Goal: Transaction & Acquisition: Purchase product/service

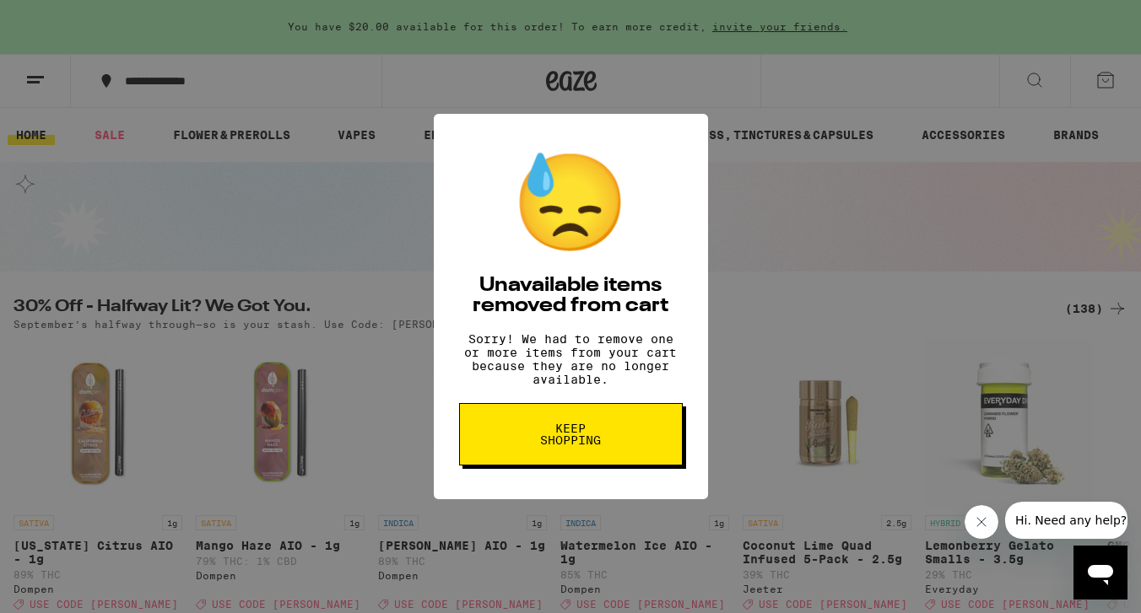
click at [580, 446] on span "Keep Shopping" at bounding box center [570, 435] width 87 height 24
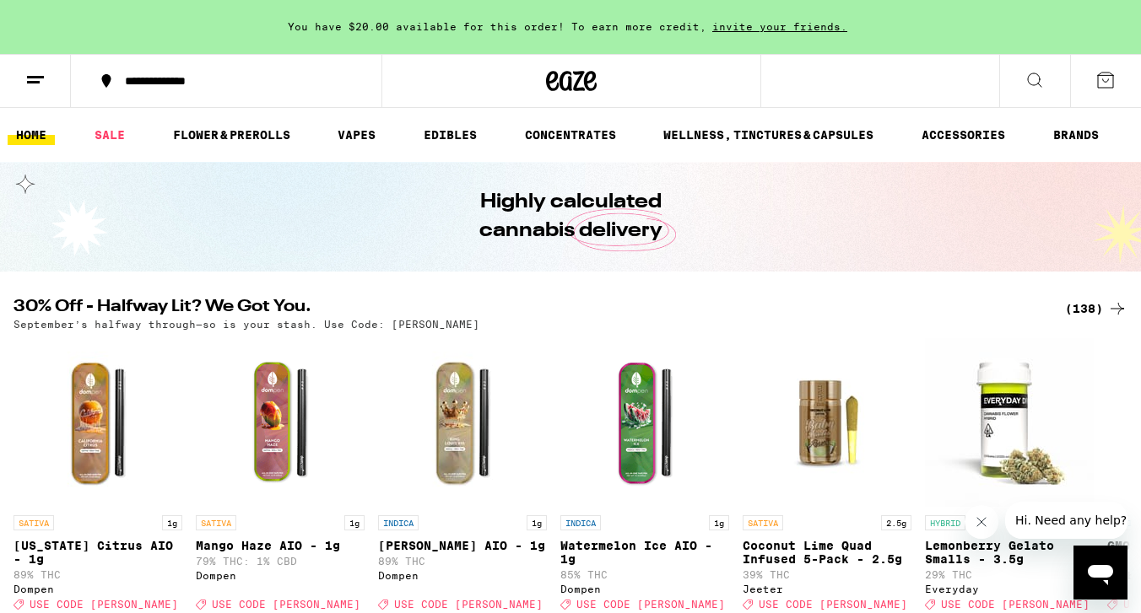
click at [1087, 307] on div "(138)" at bounding box center [1096, 309] width 62 height 20
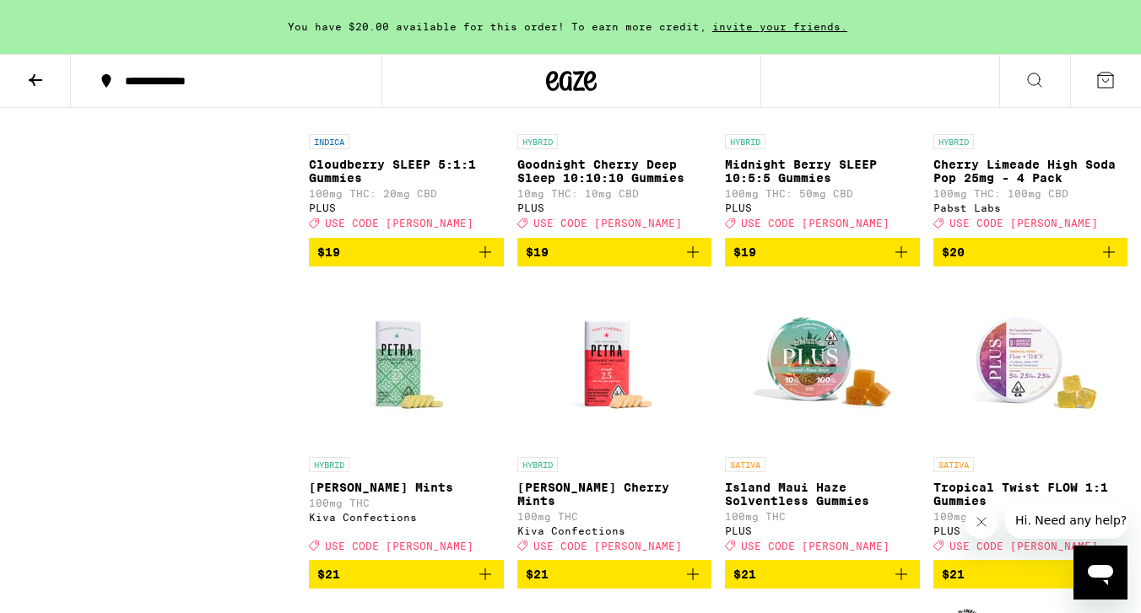
scroll to position [4530, 0]
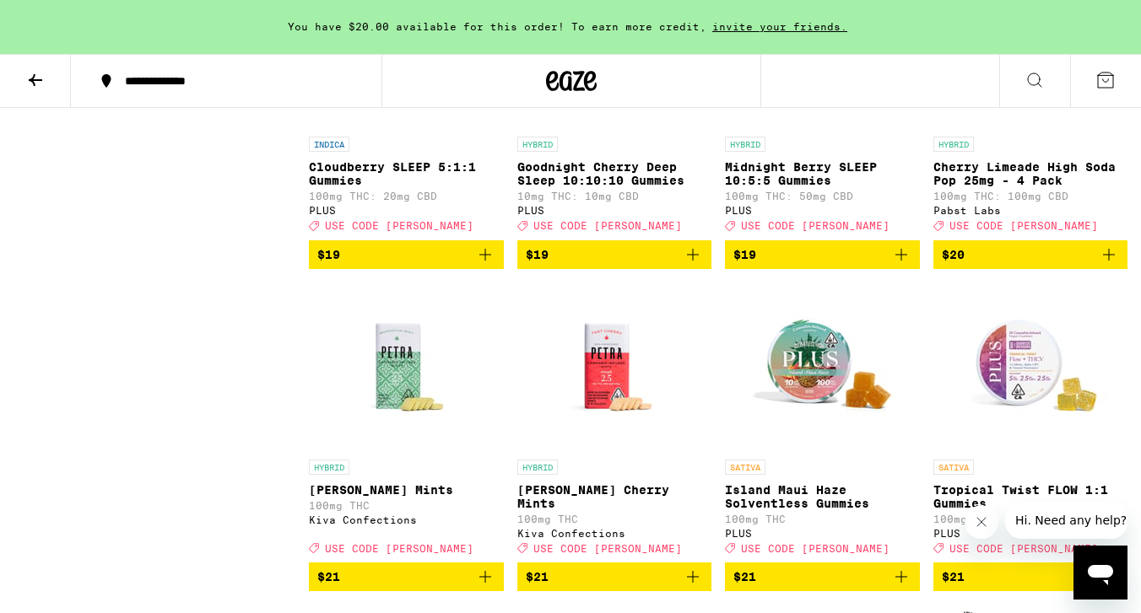
click at [618, 128] on img "Open page for Goodnight Cherry Deep Sleep 10:10:10 Gummies from PLUS" at bounding box center [614, 44] width 169 height 169
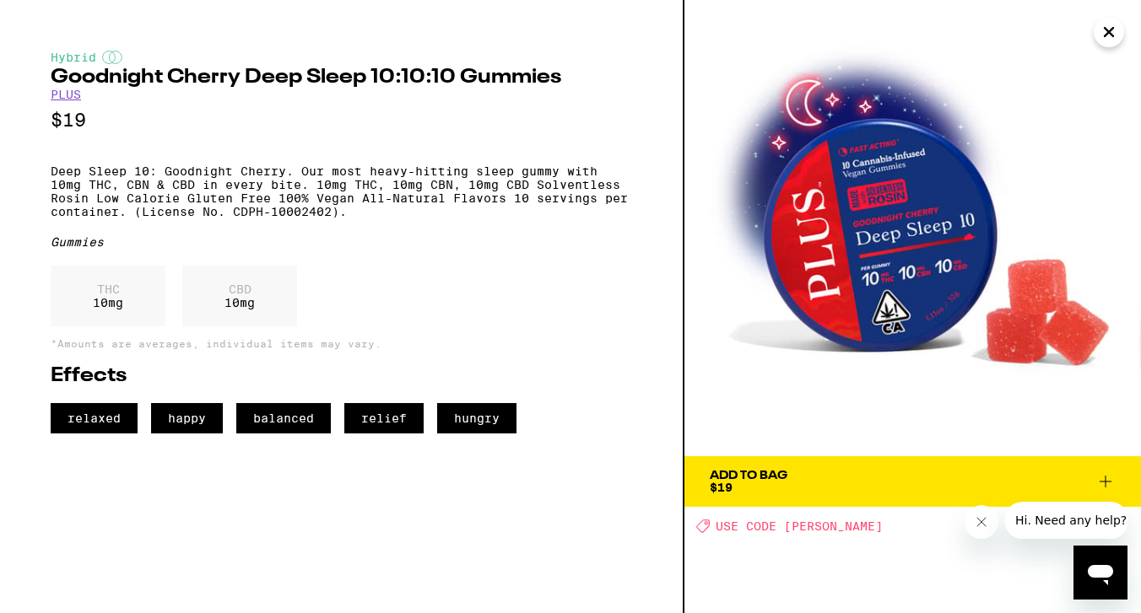
click at [1106, 34] on icon "Close" at bounding box center [1108, 32] width 8 height 8
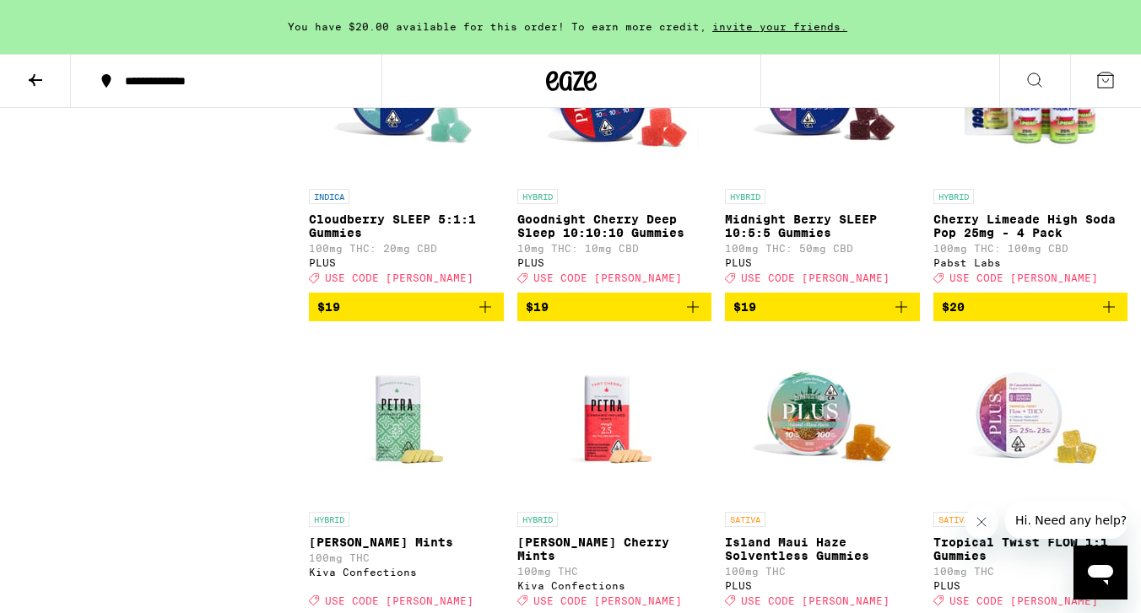
scroll to position [4495, 0]
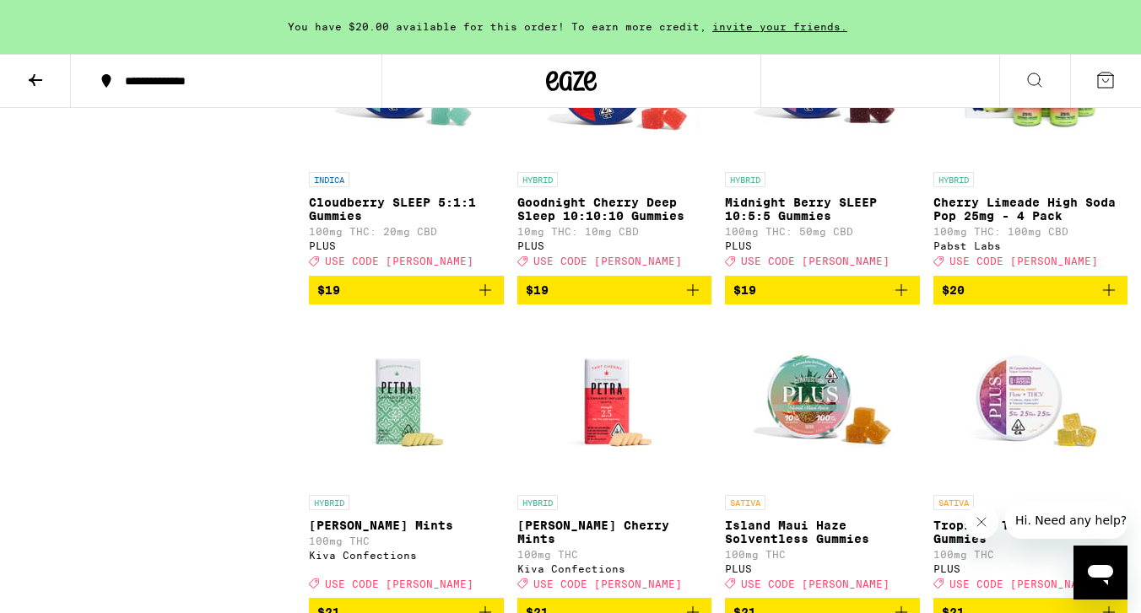
click at [396, 164] on img "Open page for Cloudberry SLEEP 5:1:1 Gummies from PLUS" at bounding box center [405, 79] width 169 height 169
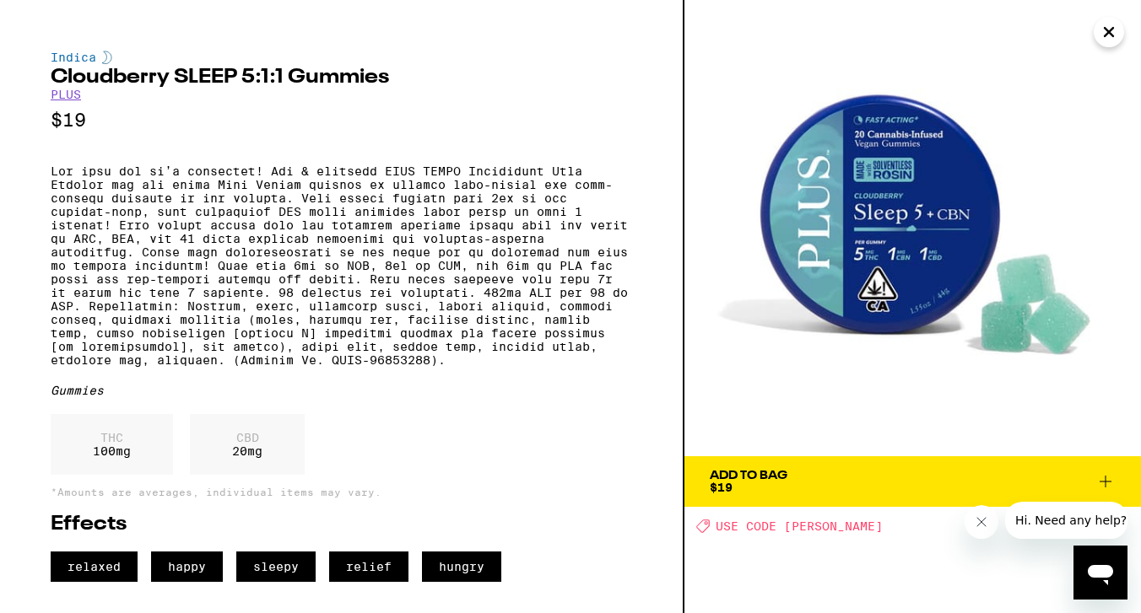
click at [1107, 37] on icon "Close" at bounding box center [1108, 31] width 20 height 25
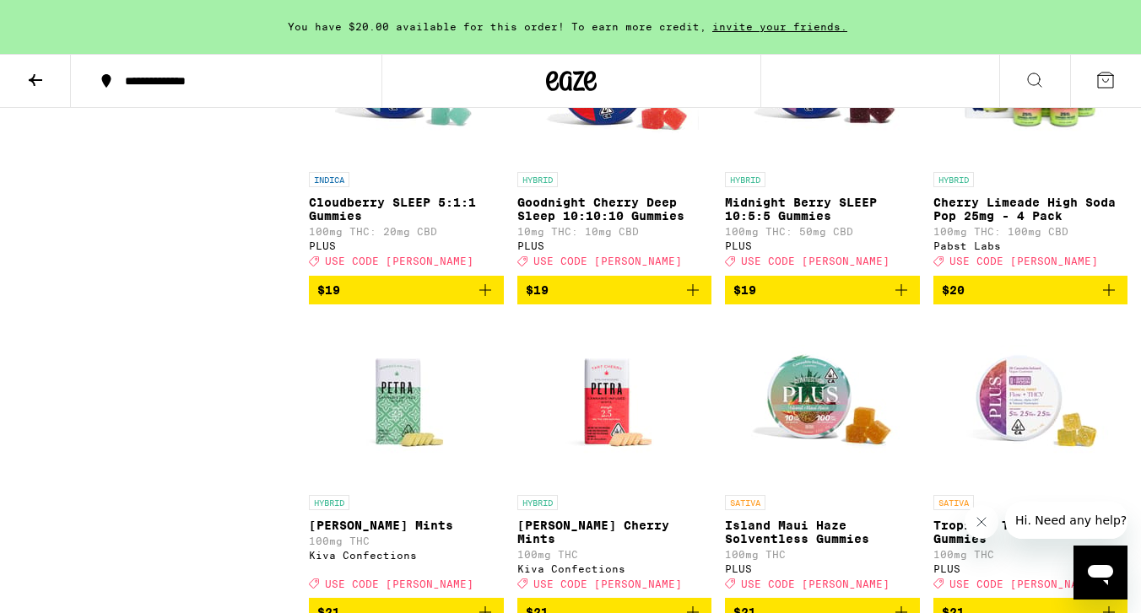
click at [693, 300] on icon "Add to bag" at bounding box center [692, 290] width 20 height 20
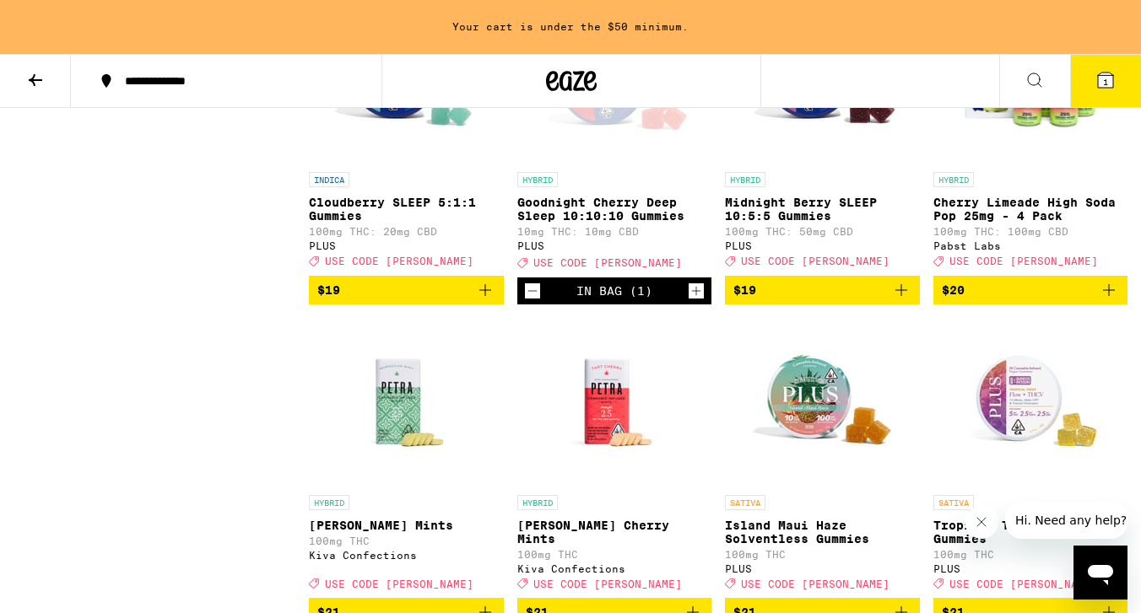
click at [483, 300] on icon "Add to bag" at bounding box center [485, 290] width 20 height 20
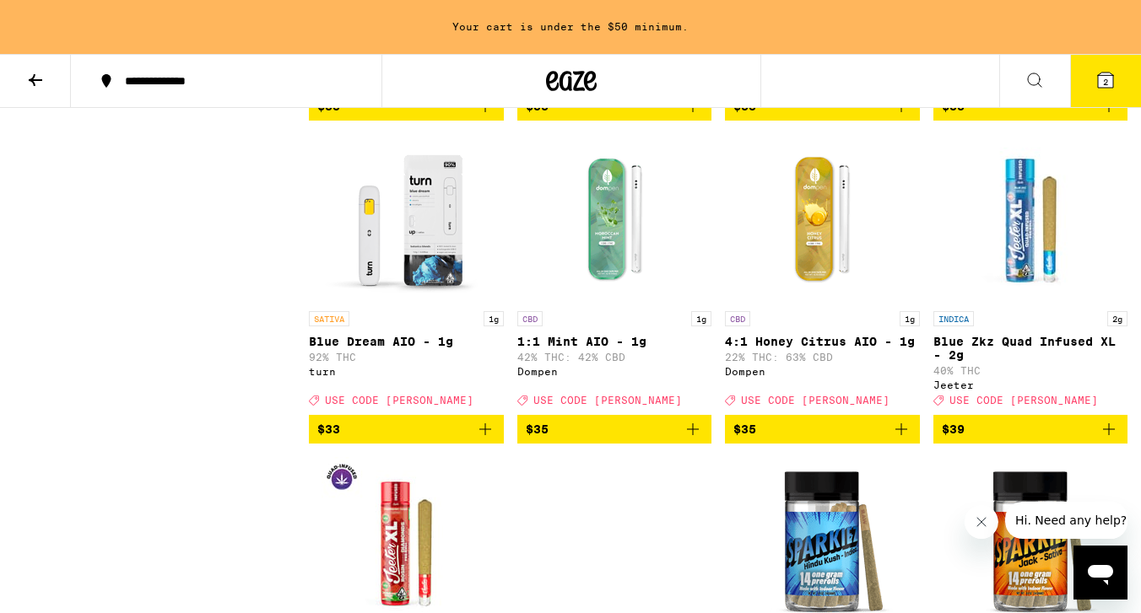
scroll to position [7885, 0]
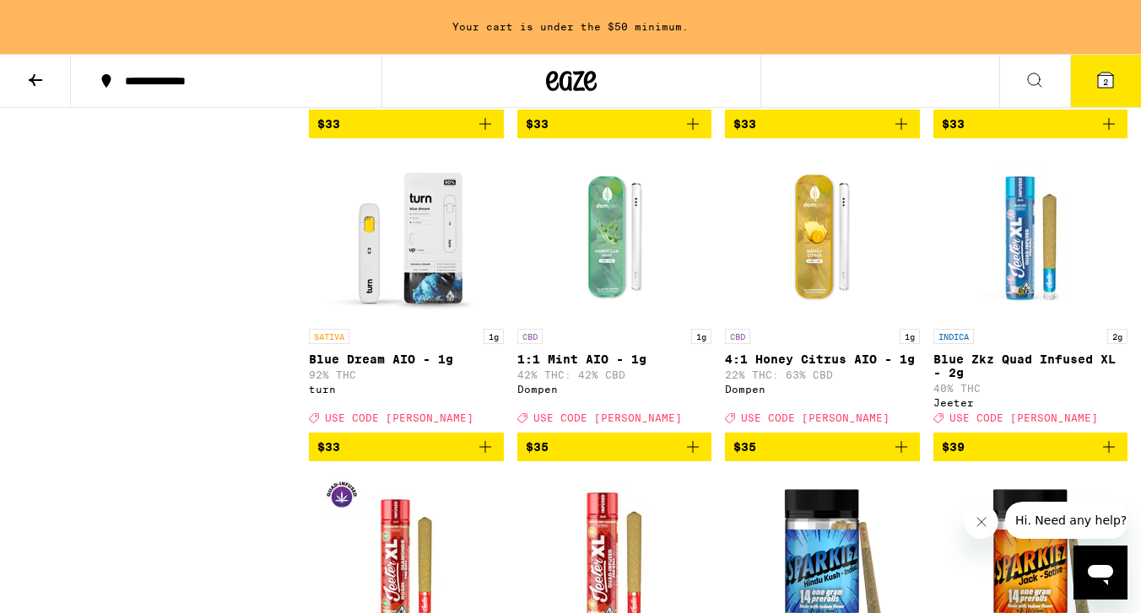
click at [1103, 130] on icon "Add to bag" at bounding box center [1109, 124] width 12 height 12
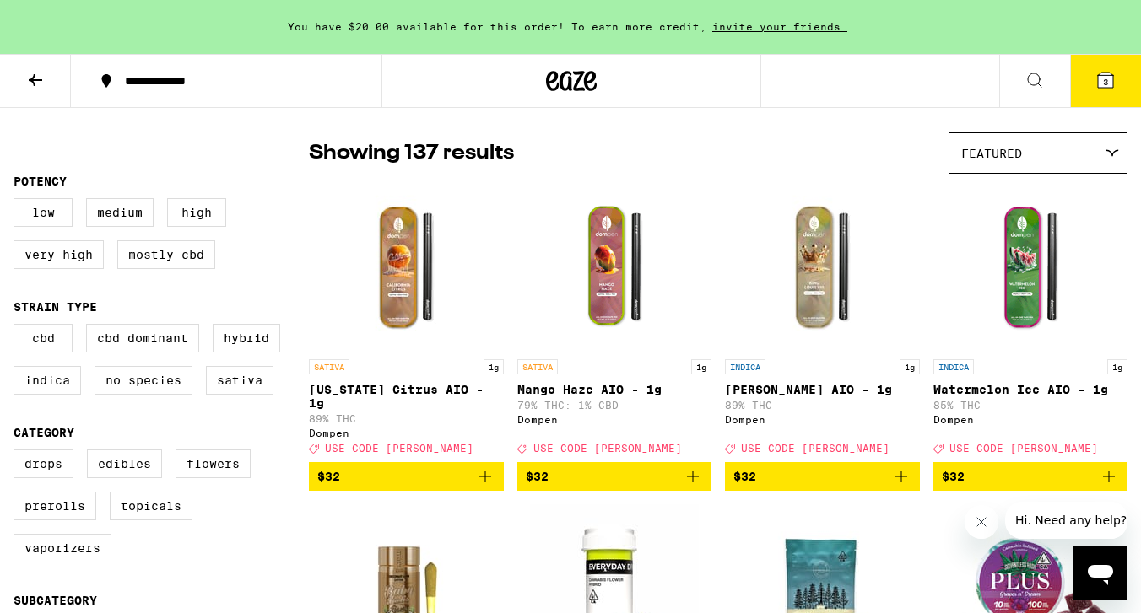
scroll to position [0, 0]
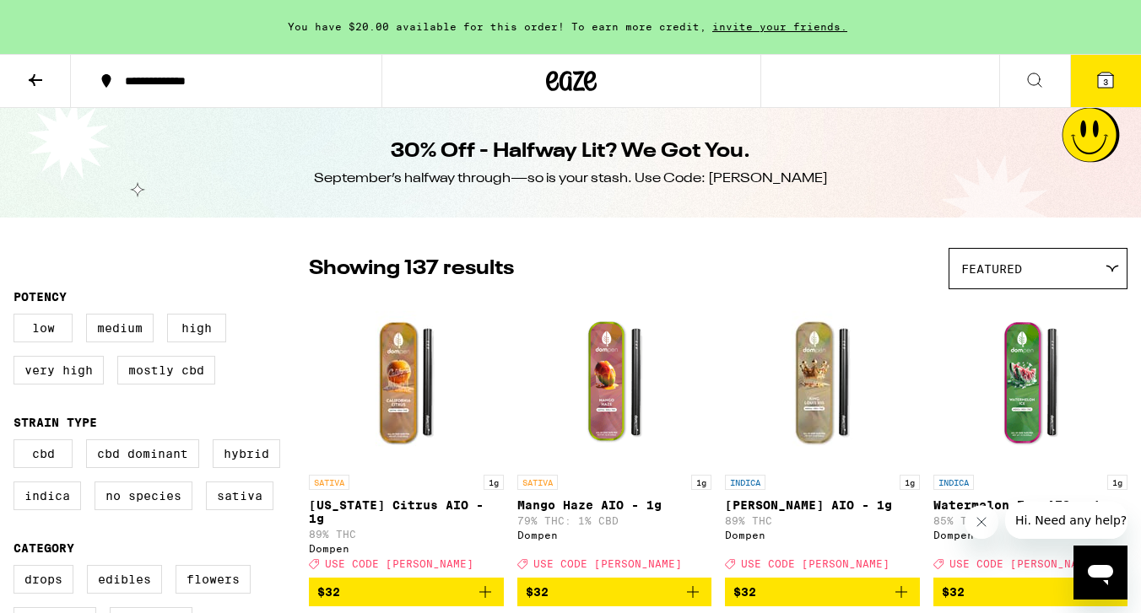
click at [1103, 71] on icon at bounding box center [1105, 80] width 20 height 20
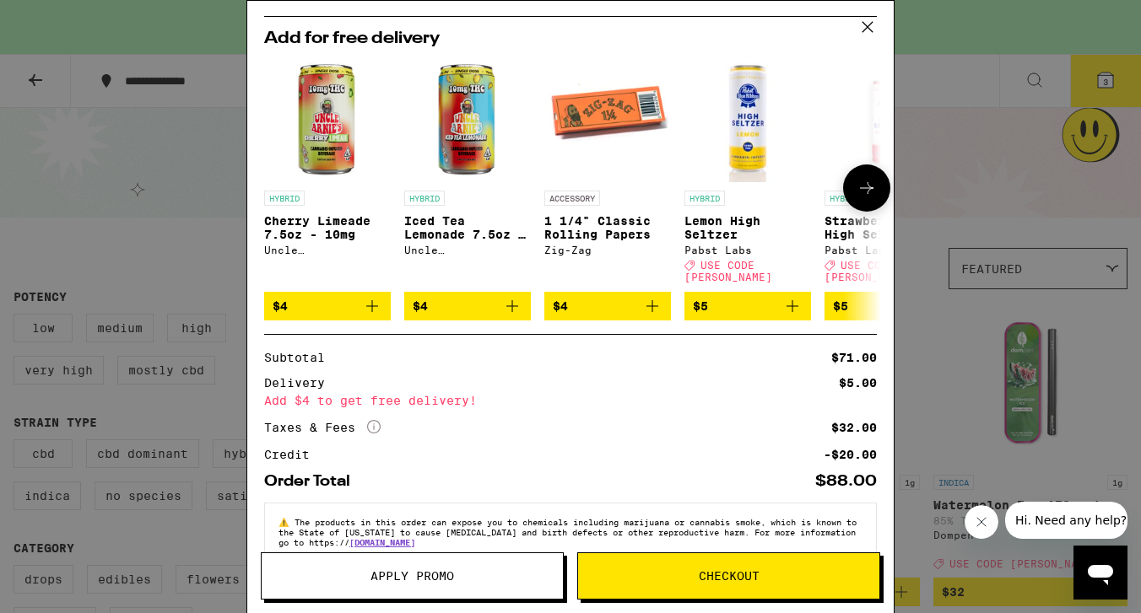
scroll to position [309, 0]
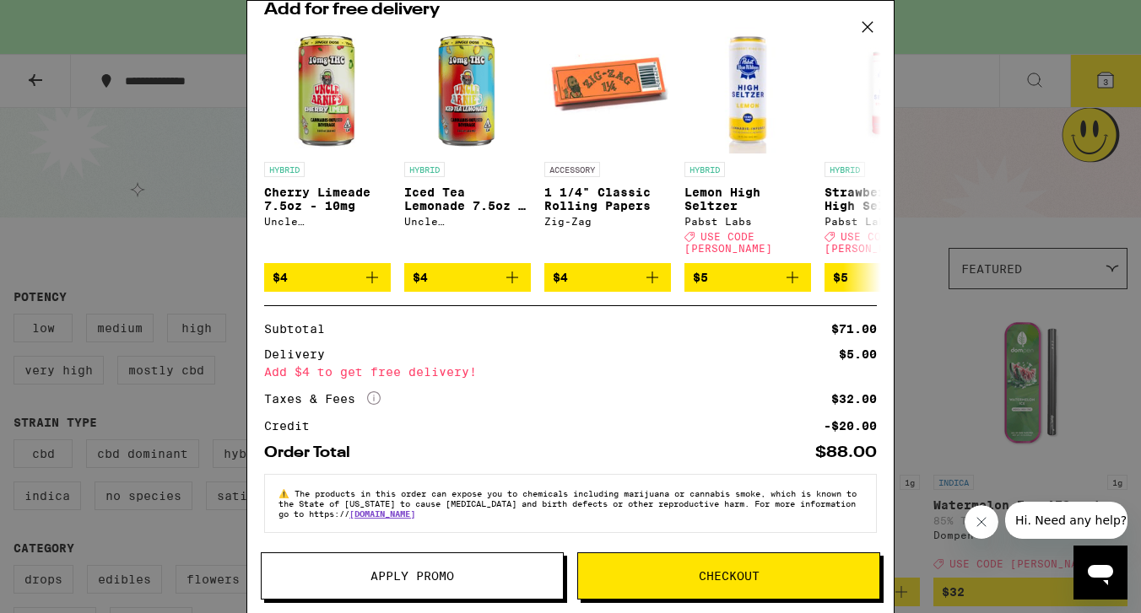
click at [429, 574] on span "Apply Promo" at bounding box center [412, 576] width 84 height 12
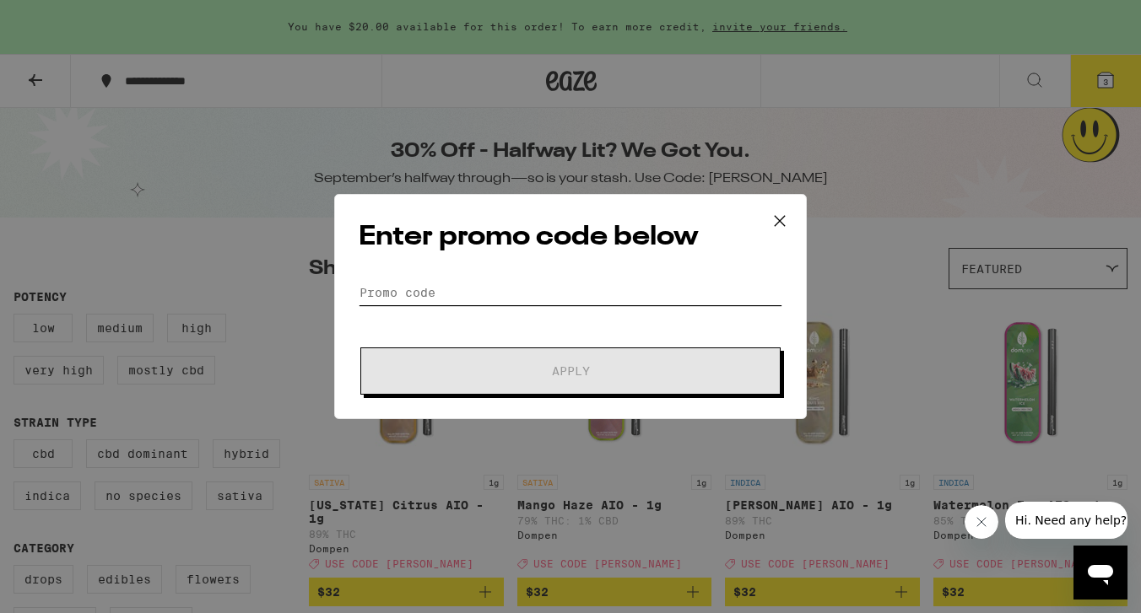
click at [493, 288] on input "Promo Code" at bounding box center [570, 292] width 423 height 25
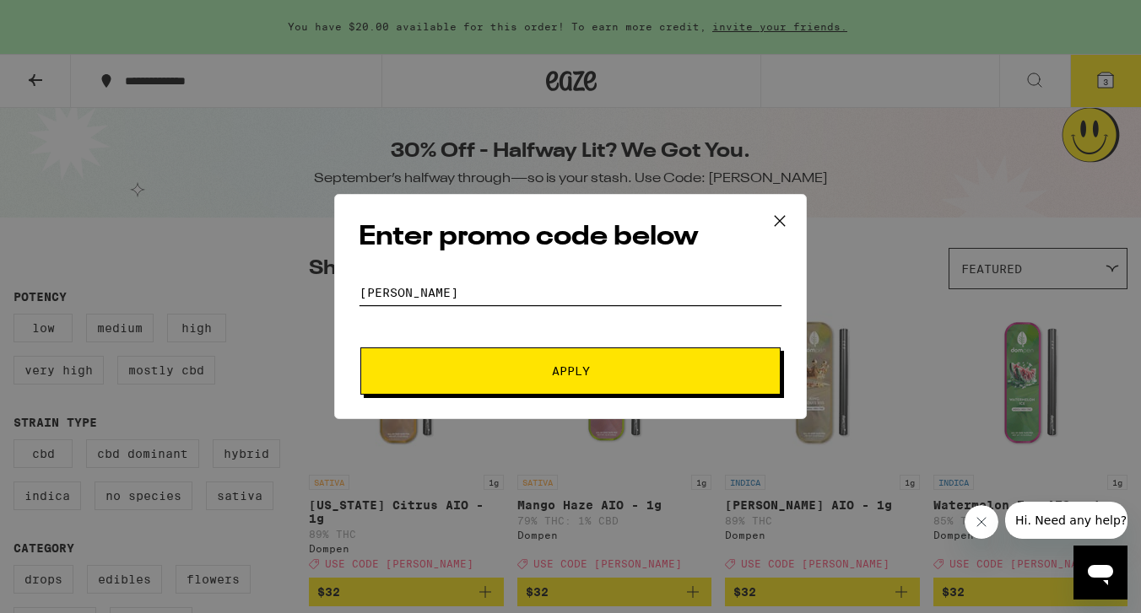
type input "[PERSON_NAME]"
click at [584, 372] on span "Apply" at bounding box center [571, 371] width 38 height 12
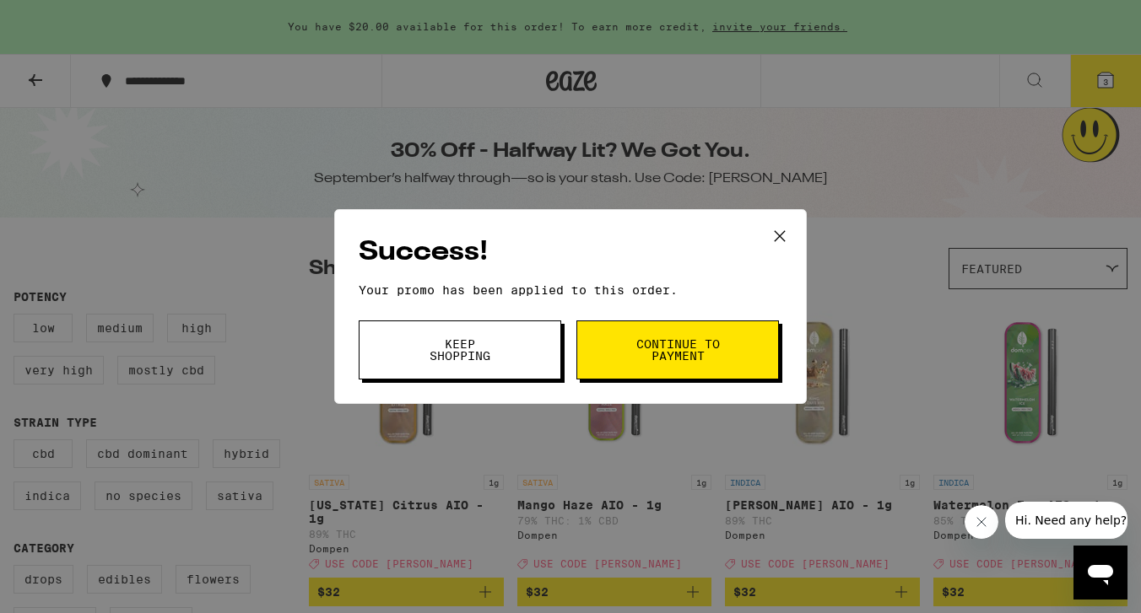
click at [672, 347] on span "Continue to payment" at bounding box center [677, 350] width 86 height 24
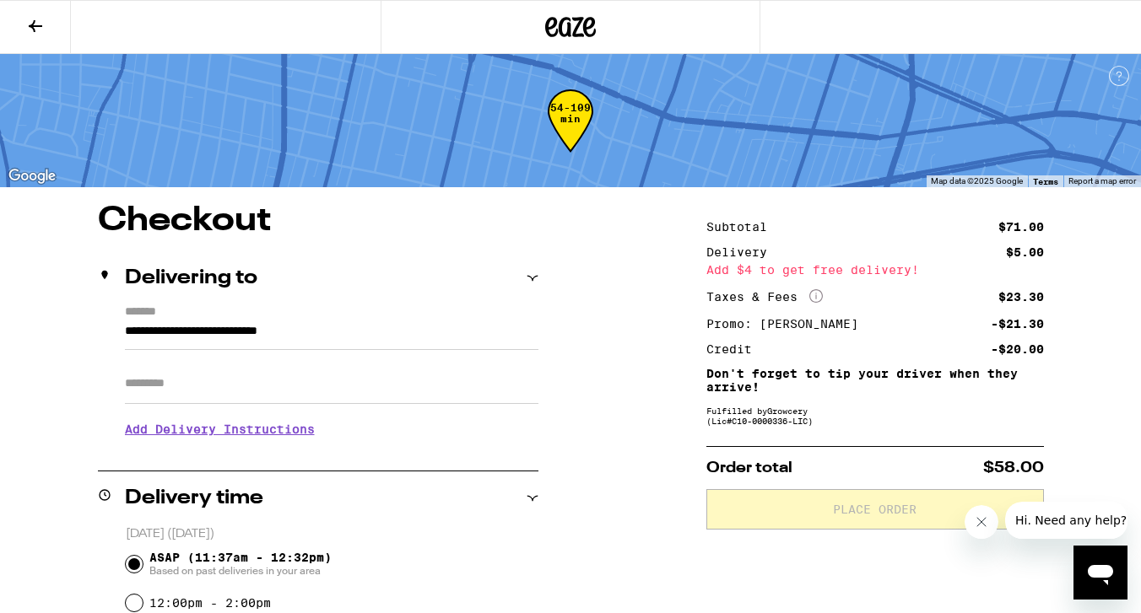
click at [30, 19] on icon at bounding box center [35, 26] width 20 height 20
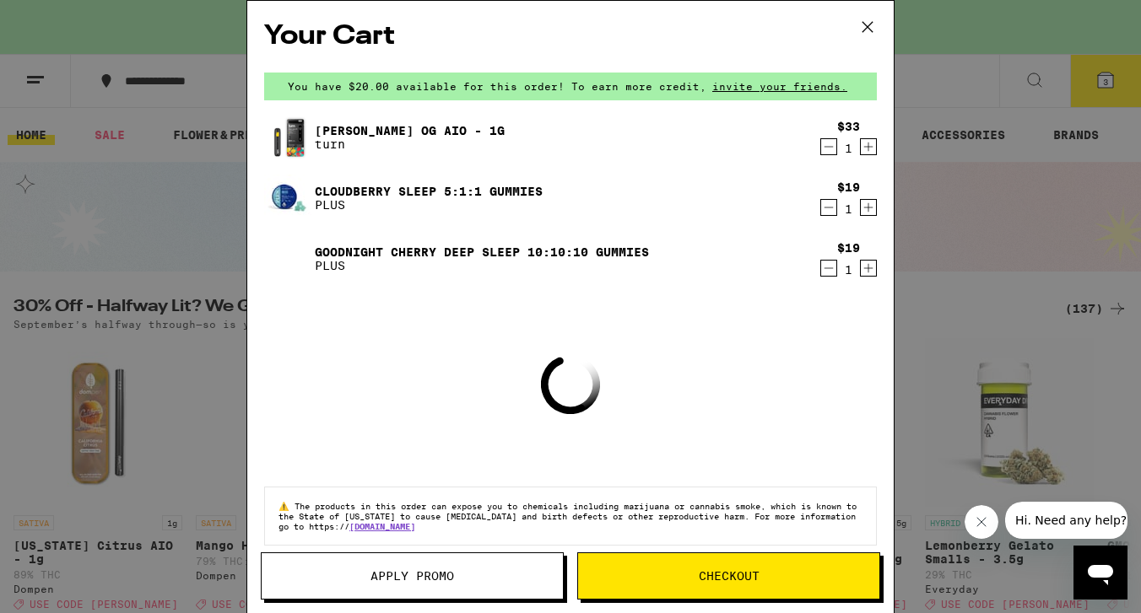
click at [829, 143] on icon "Decrement" at bounding box center [828, 147] width 15 height 20
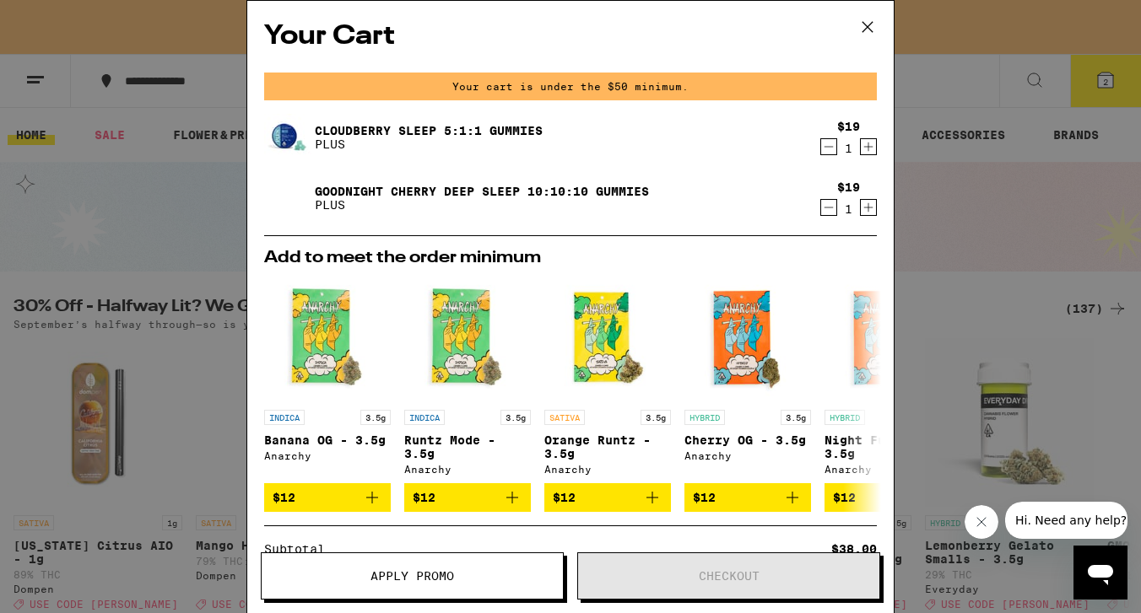
click at [865, 28] on icon at bounding box center [867, 27] width 10 height 10
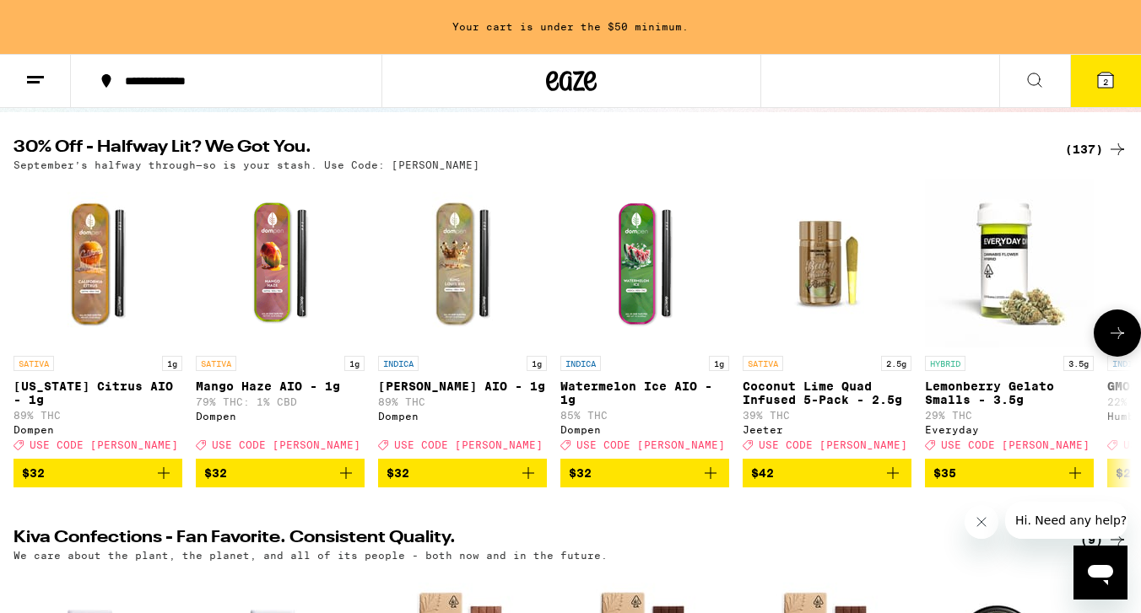
scroll to position [108, 0]
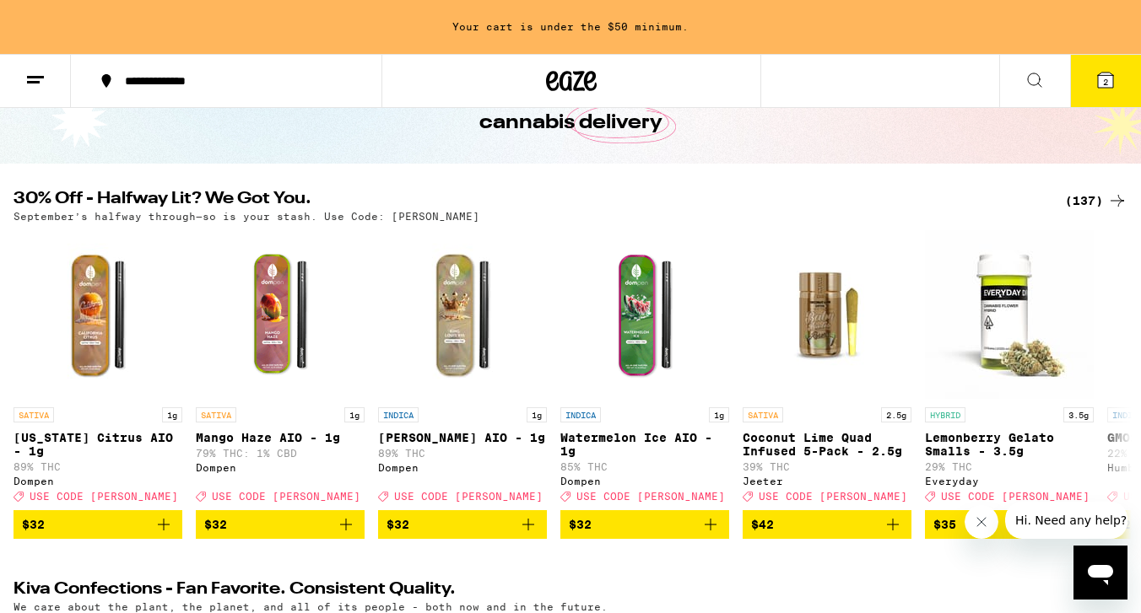
click at [1083, 198] on div "(137)" at bounding box center [1096, 201] width 62 height 20
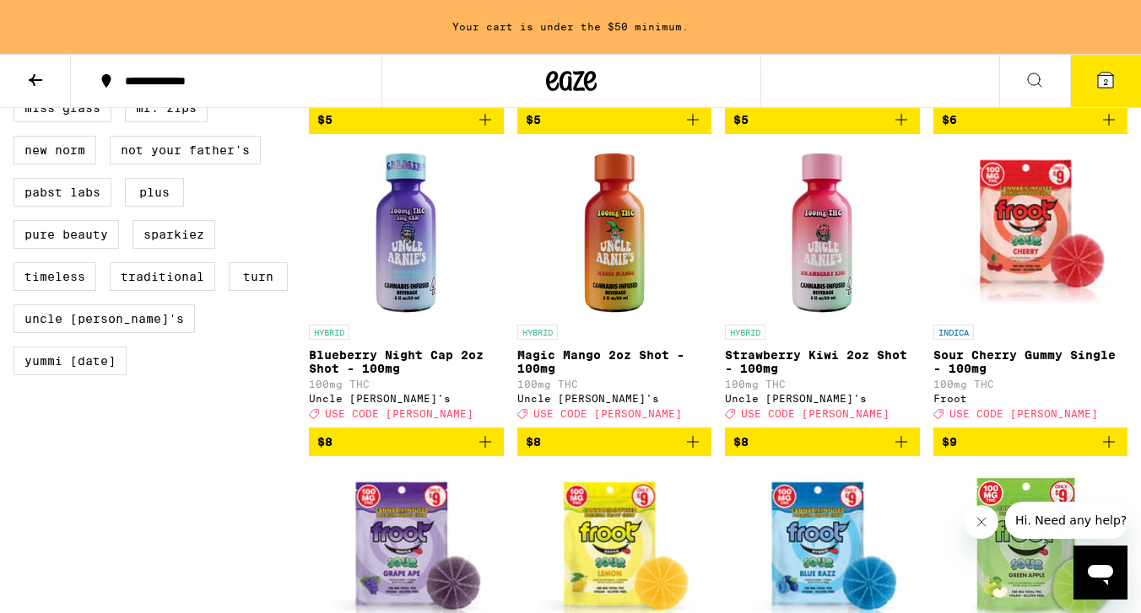
scroll to position [1442, 0]
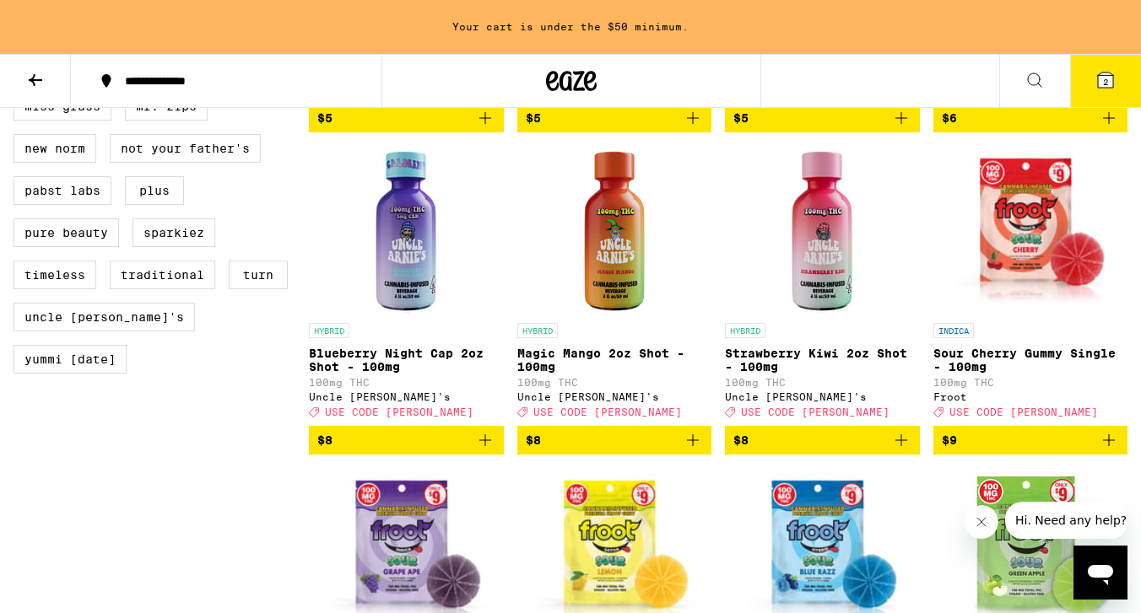
click at [1096, 72] on icon at bounding box center [1105, 80] width 20 height 20
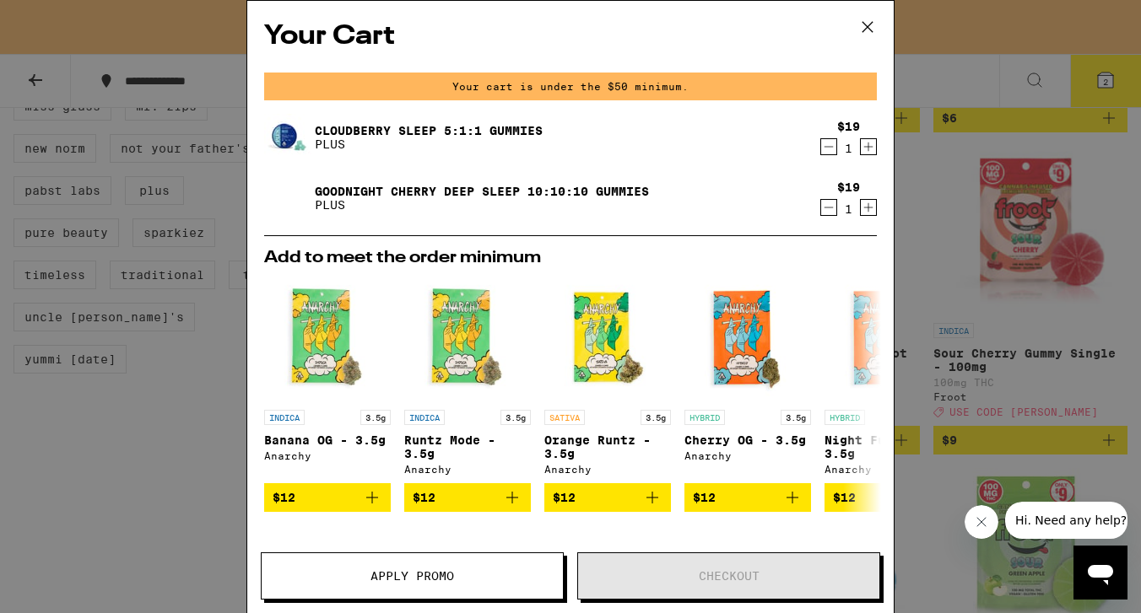
click at [862, 24] on icon at bounding box center [867, 26] width 25 height 25
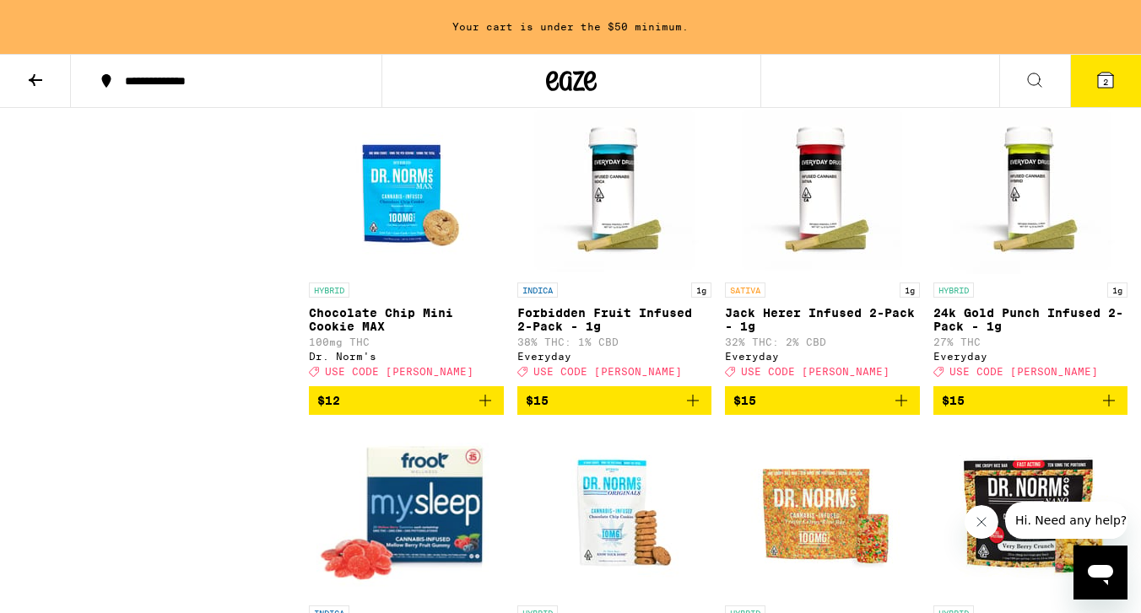
scroll to position [3094, 0]
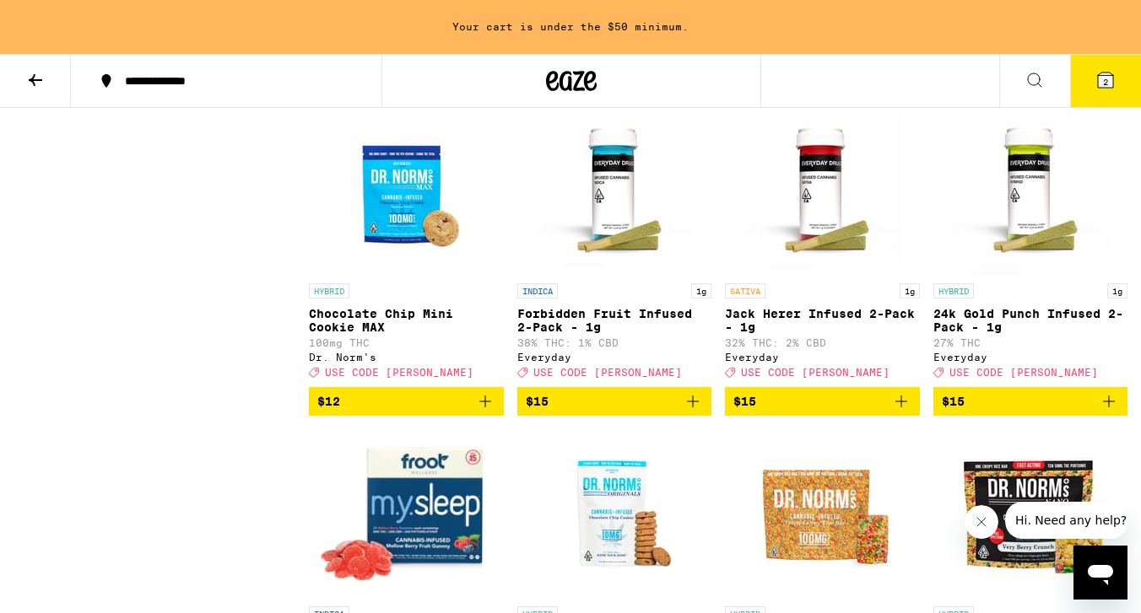
click at [692, 407] on icon "Add to bag" at bounding box center [693, 402] width 12 height 12
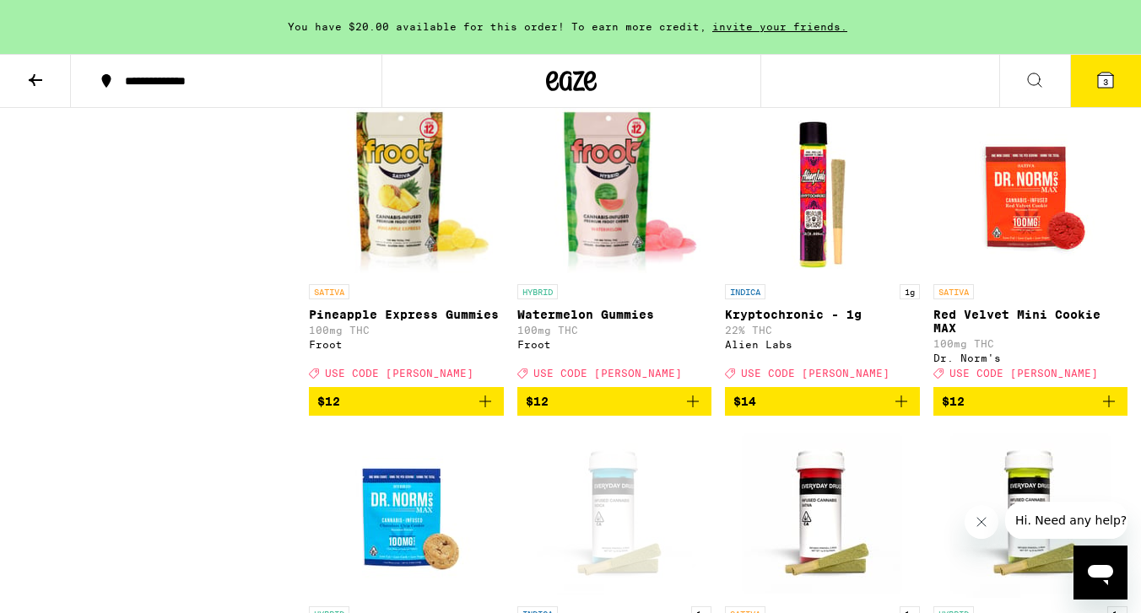
scroll to position [2754, 0]
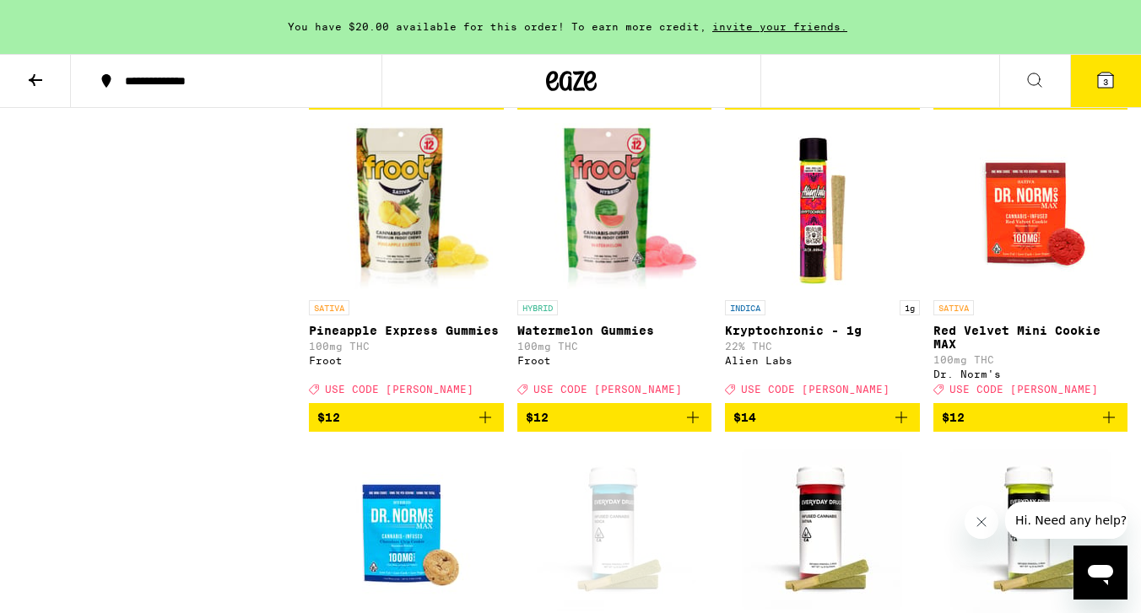
click at [1098, 88] on icon at bounding box center [1105, 80] width 15 height 15
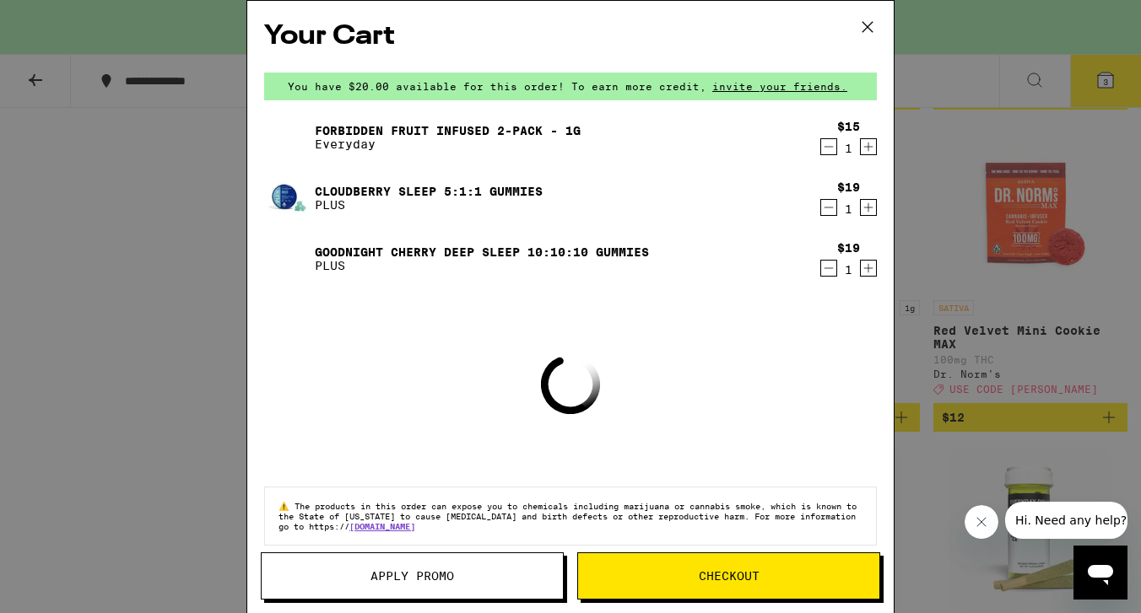
scroll to position [17, 0]
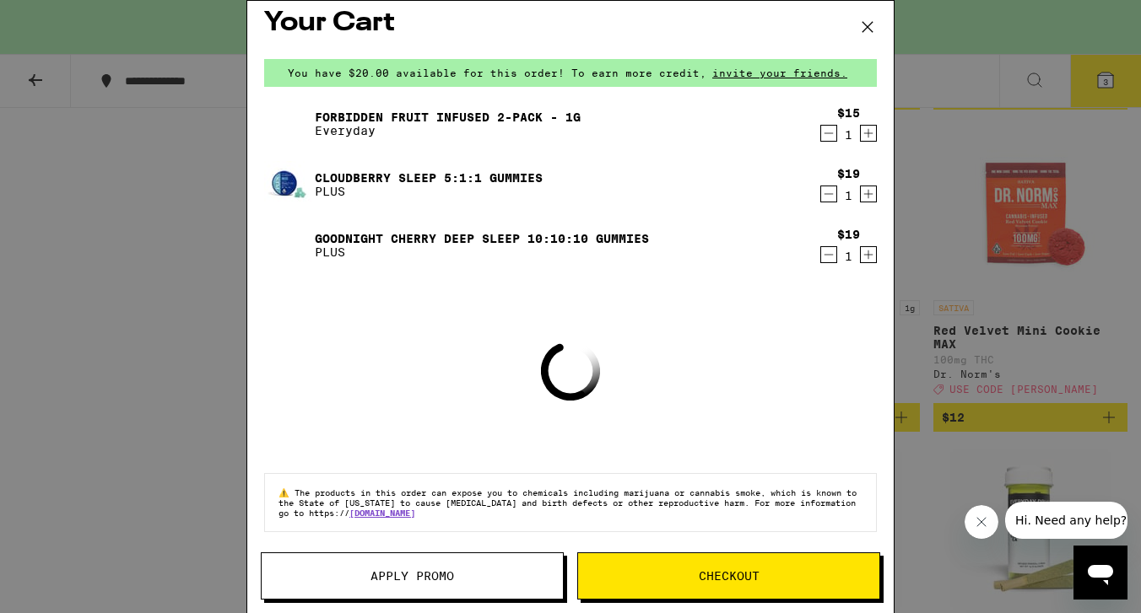
click at [432, 580] on span "Apply Promo" at bounding box center [412, 576] width 84 height 12
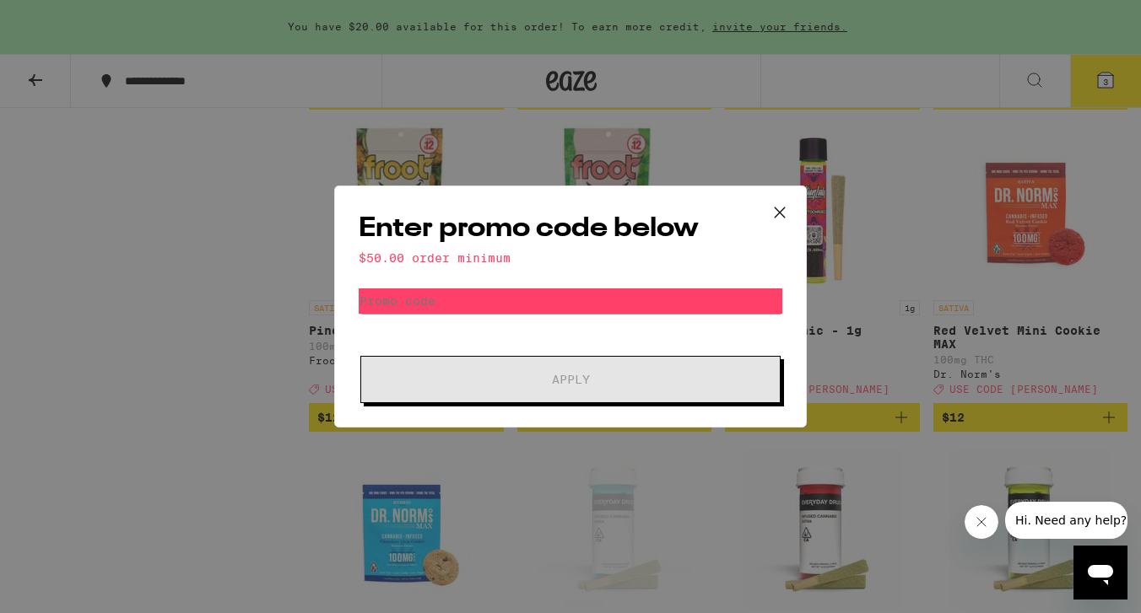
click at [776, 206] on icon at bounding box center [779, 212] width 25 height 25
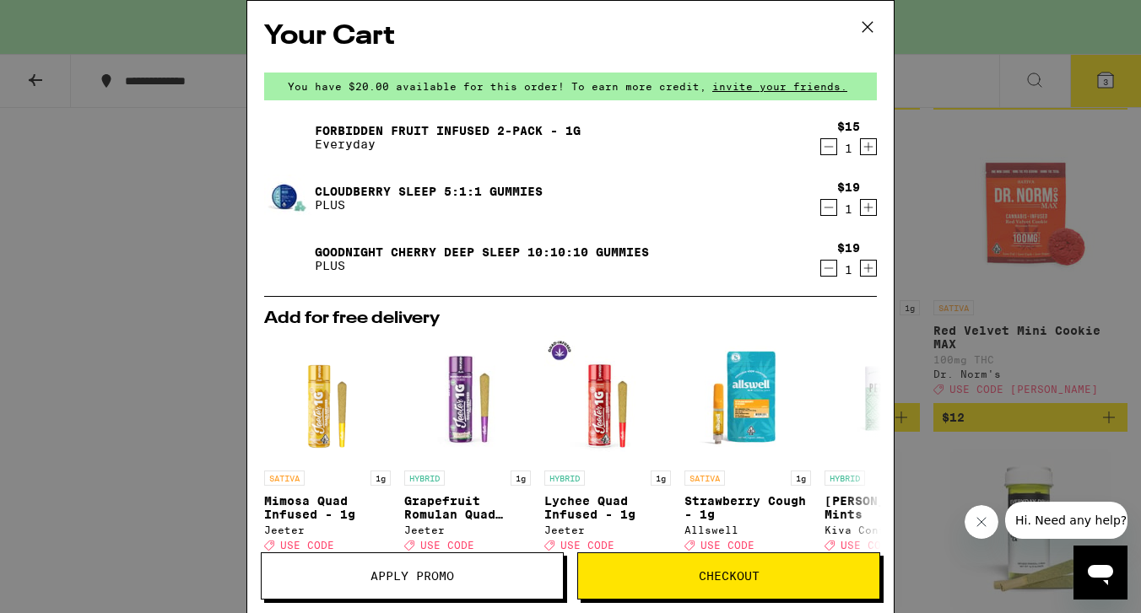
scroll to position [309, 0]
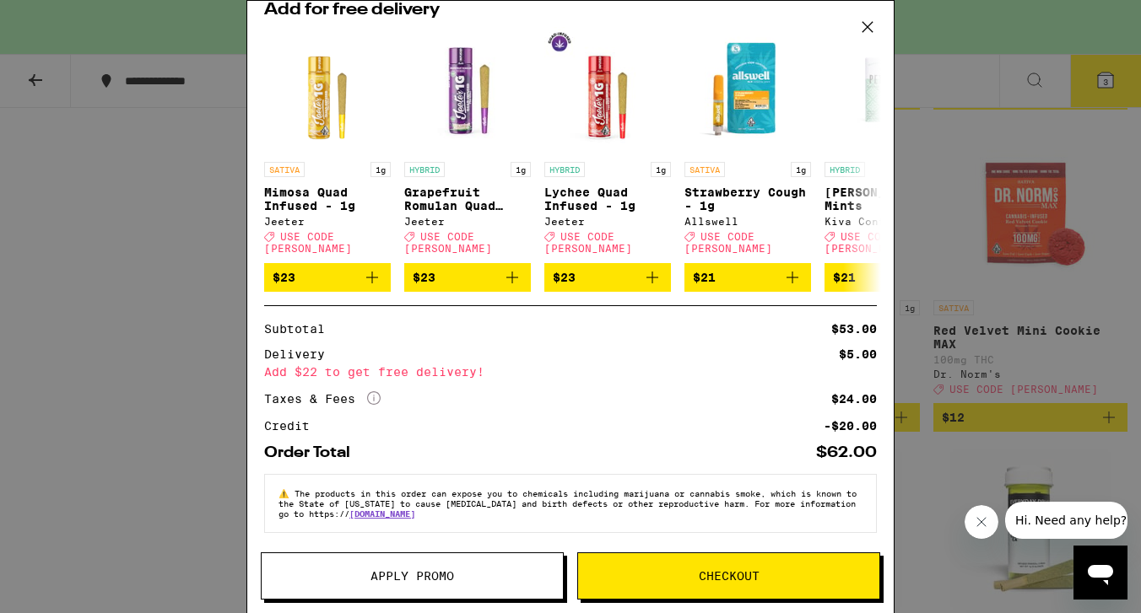
click at [426, 570] on span "Apply Promo" at bounding box center [412, 576] width 84 height 12
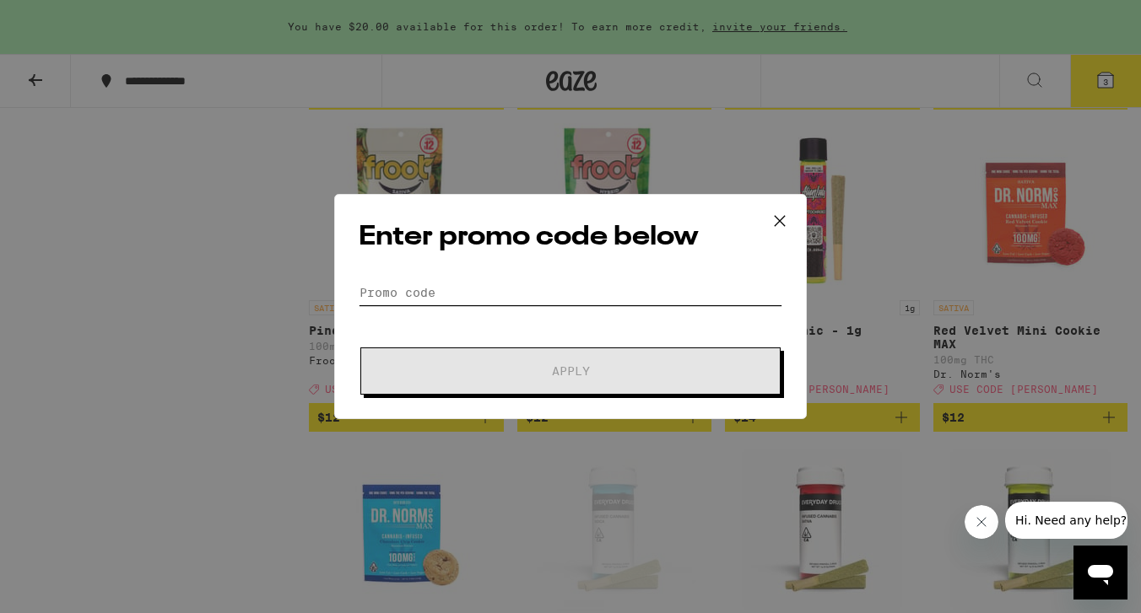
click at [547, 289] on input "Promo Code" at bounding box center [570, 292] width 423 height 25
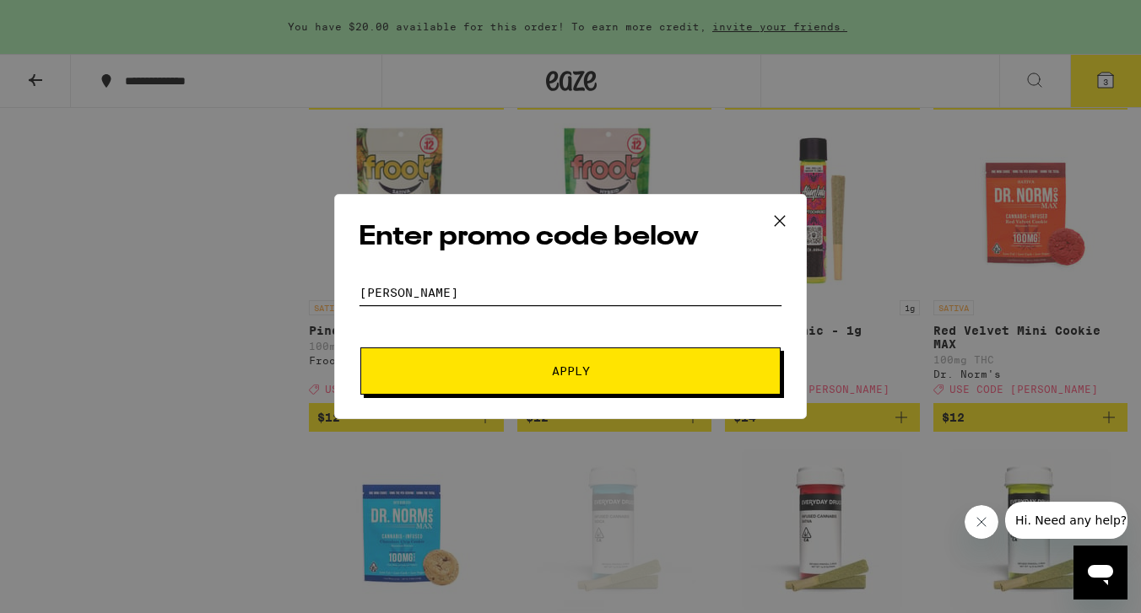
type input "[PERSON_NAME]"
click at [582, 376] on span "Apply" at bounding box center [571, 371] width 38 height 12
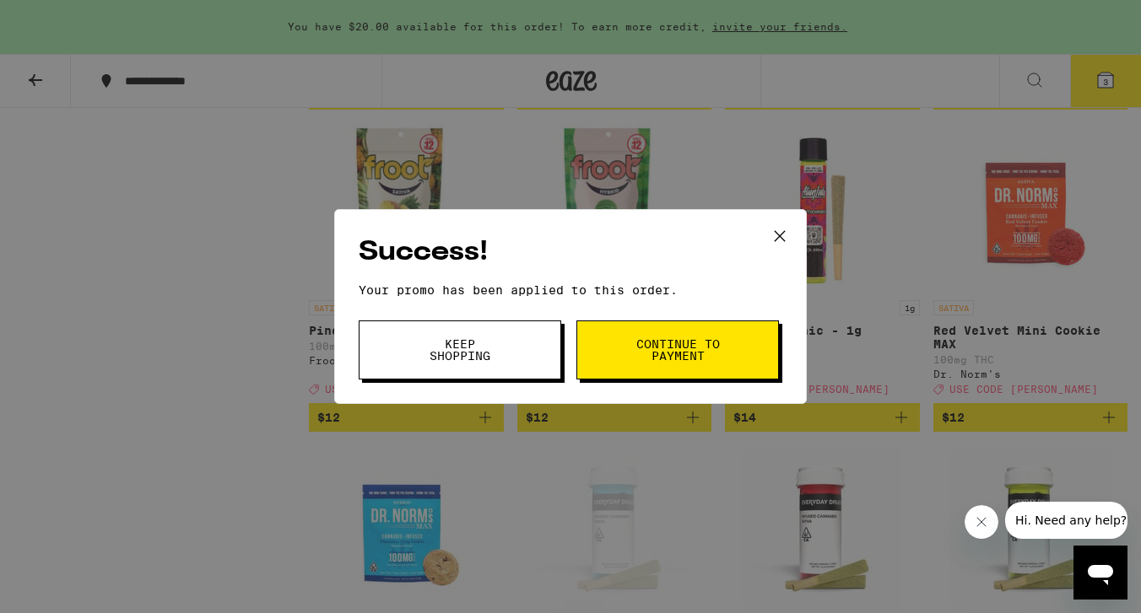
click at [656, 350] on span "Continue to payment" at bounding box center [677, 350] width 86 height 24
